Goal: Task Accomplishment & Management: Use online tool/utility

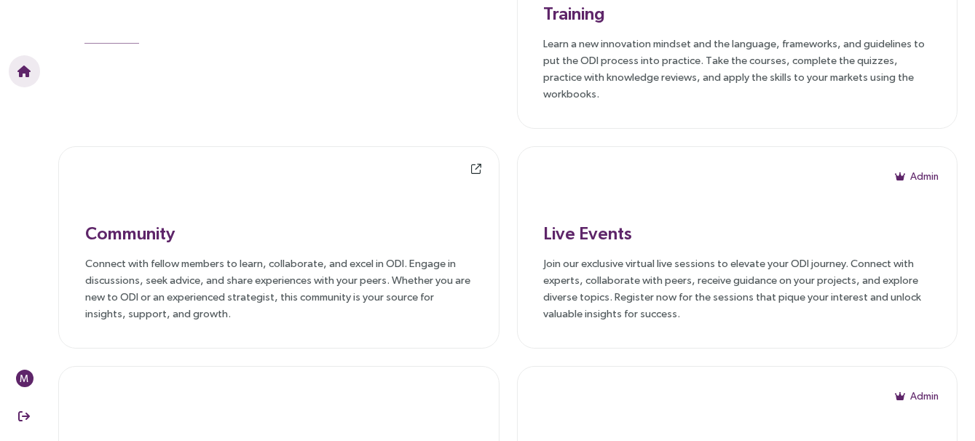
scroll to position [101, 0]
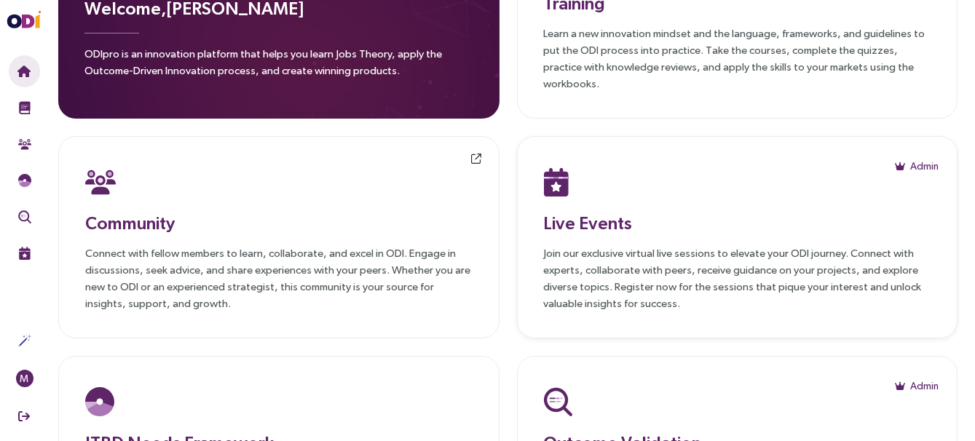
click at [698, 179] on div at bounding box center [737, 182] width 387 height 38
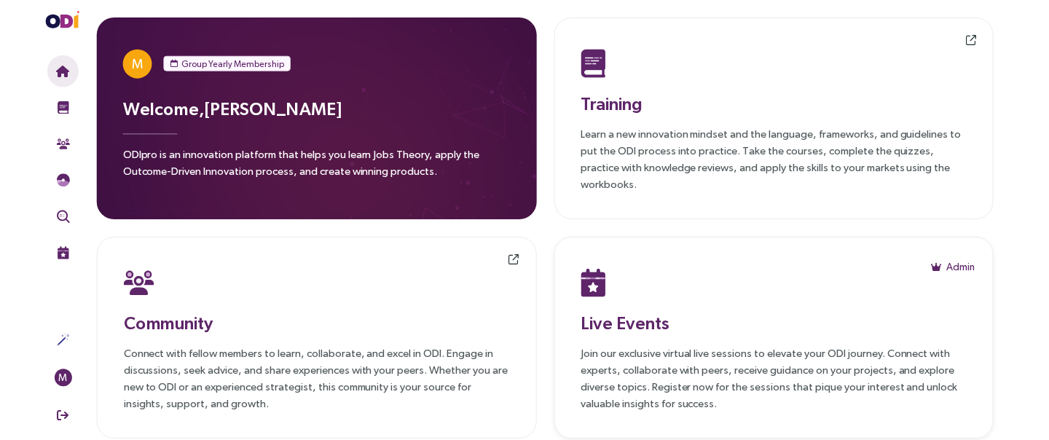
scroll to position [41, 0]
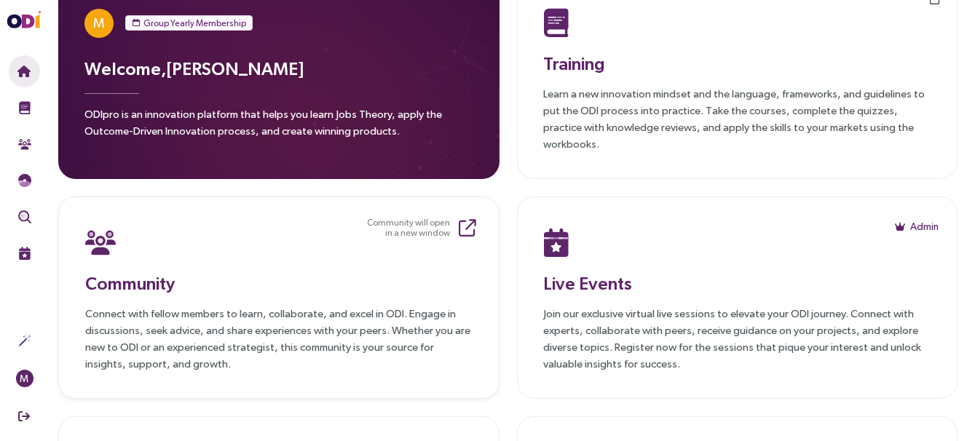
click at [167, 256] on div "Community Connect with fellow members to learn, collaborate, and excel in ODI. …" at bounding box center [278, 298] width 387 height 149
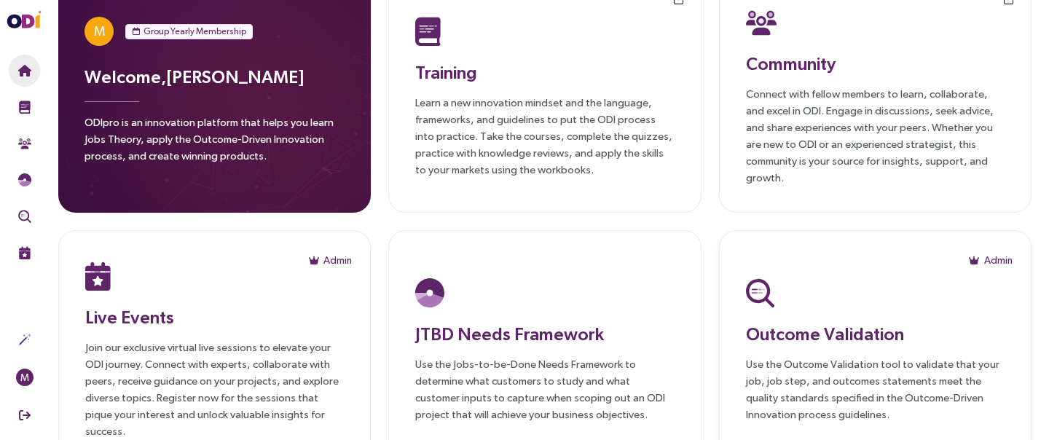
click at [792, 323] on h3 "Outcome Validation" at bounding box center [875, 333] width 259 height 26
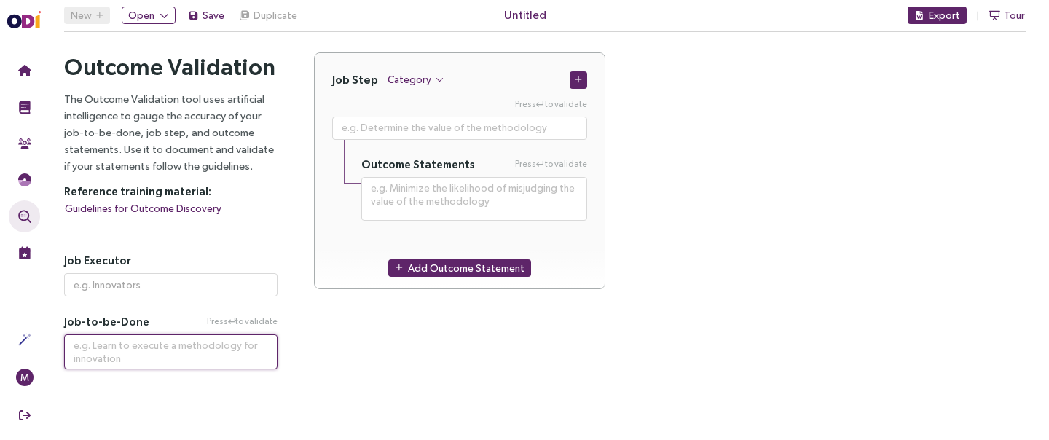
click at [132, 355] on textarea at bounding box center [170, 351] width 213 height 35
paste textarea "De-escalate a customer complaint"
type textarea "**********"
type textarea "De-escalate a customer complaint"
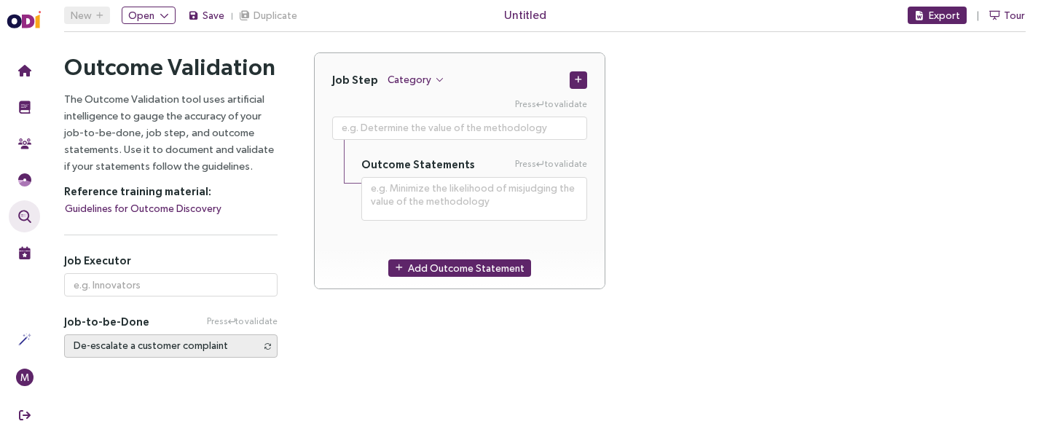
click at [393, 353] on div "Job Step Category Press to validate Outcome Statements Press to validate Add Ou…" at bounding box center [670, 204] width 749 height 305
